Goal: Find specific page/section: Find specific page/section

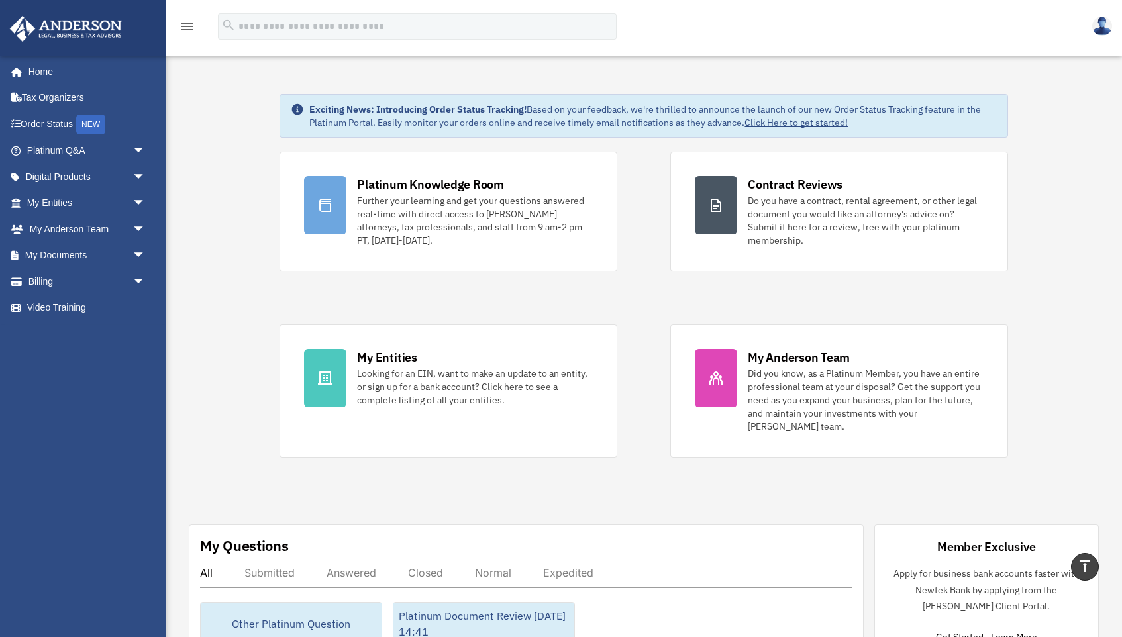
scroll to position [319, 0]
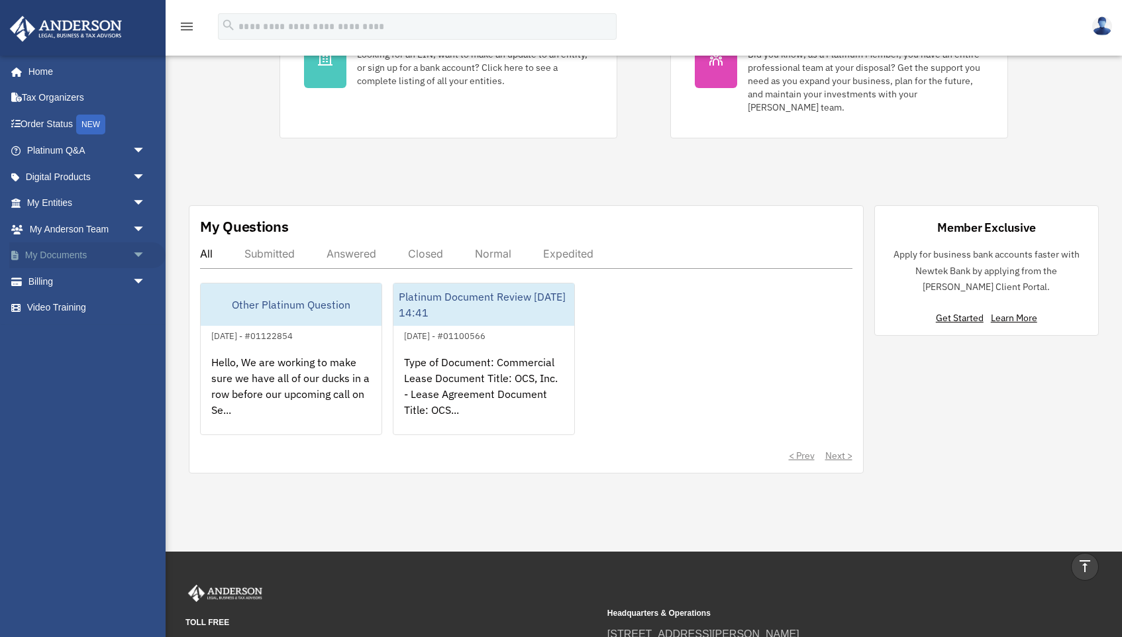
click at [137, 254] on span "arrow_drop_down" at bounding box center [145, 255] width 26 height 27
click at [64, 327] on link "Forms Library" at bounding box center [92, 334] width 147 height 26
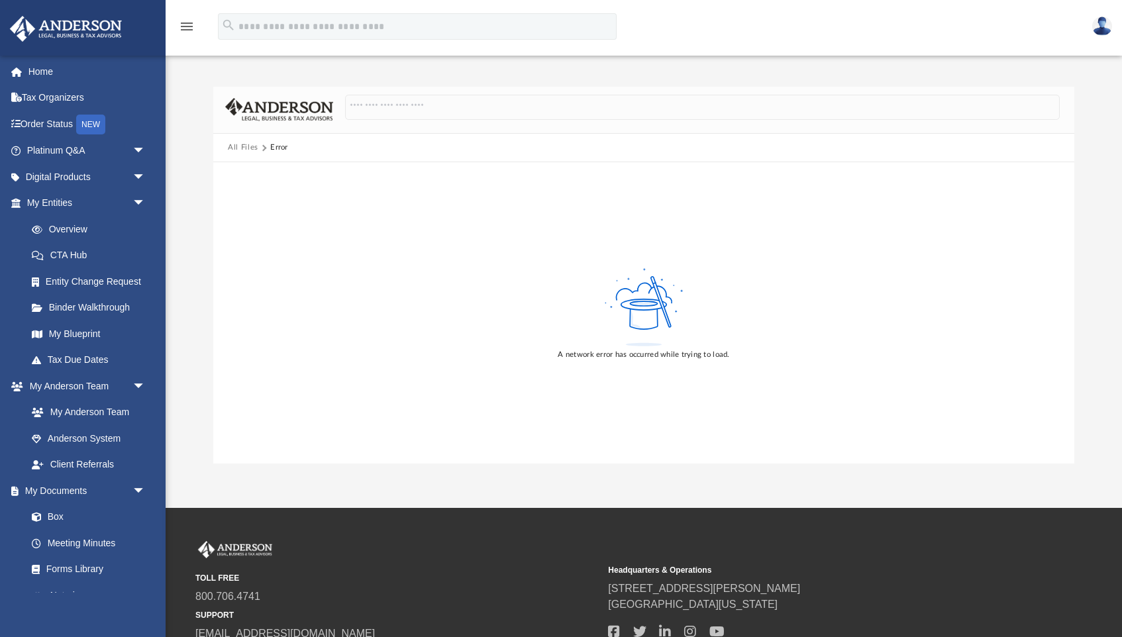
click at [1102, 32] on img at bounding box center [1102, 26] width 20 height 19
click at [172, 32] on div "menu" at bounding box center [187, 27] width 42 height 34
click at [187, 32] on icon "menu" at bounding box center [187, 27] width 16 height 16
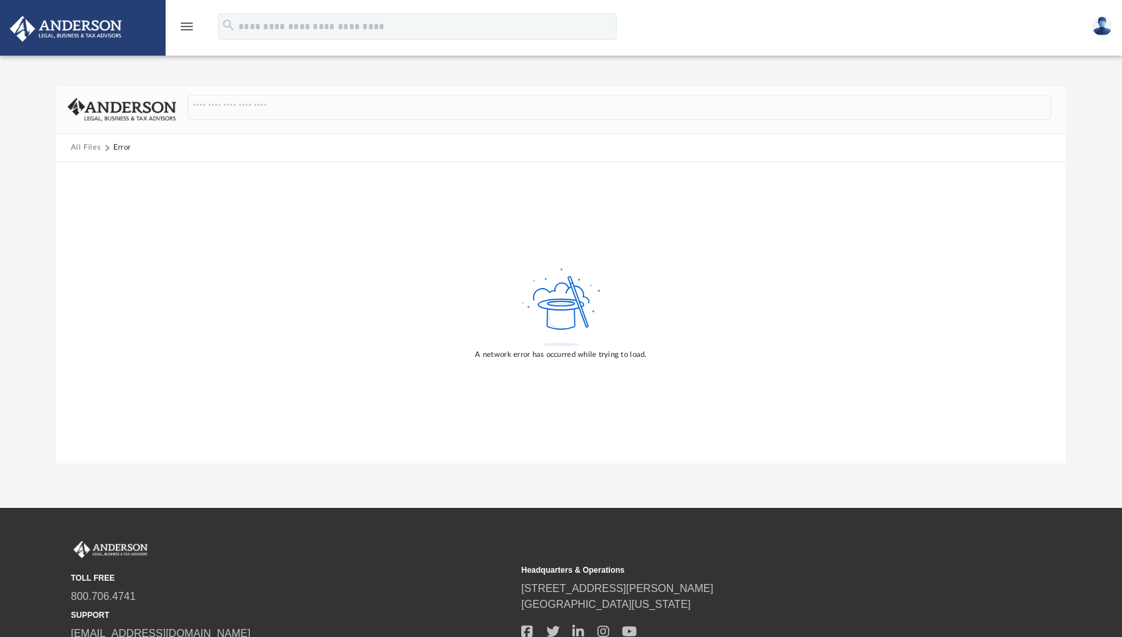
click at [187, 32] on icon "menu" at bounding box center [187, 27] width 16 height 16
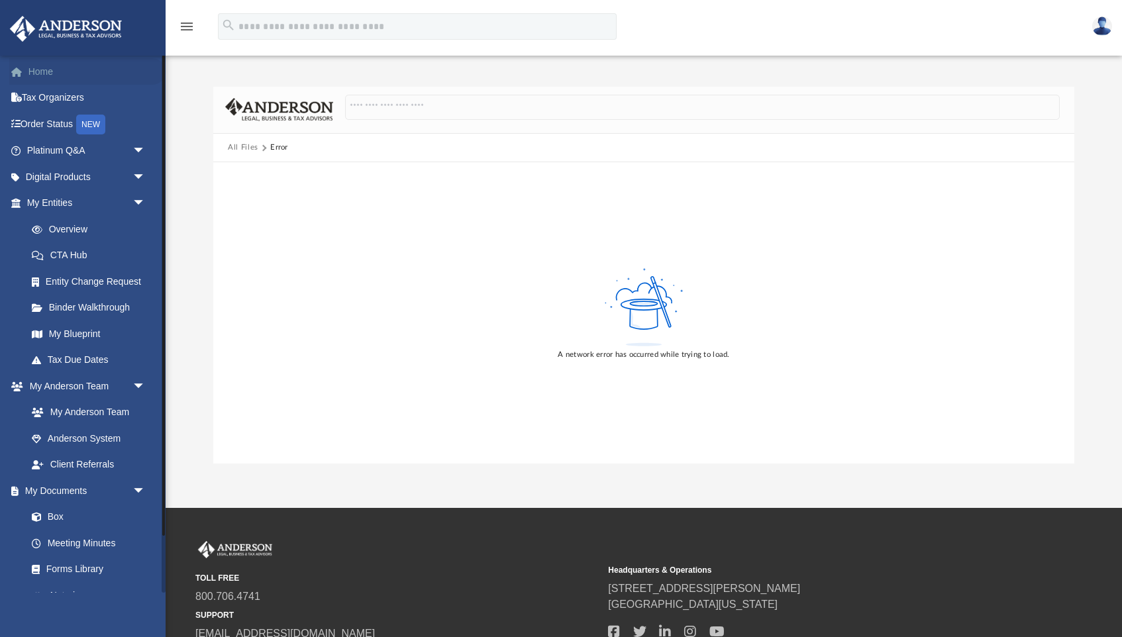
click at [56, 68] on link "Home" at bounding box center [87, 71] width 156 height 26
